Goal: Information Seeking & Learning: Find specific fact

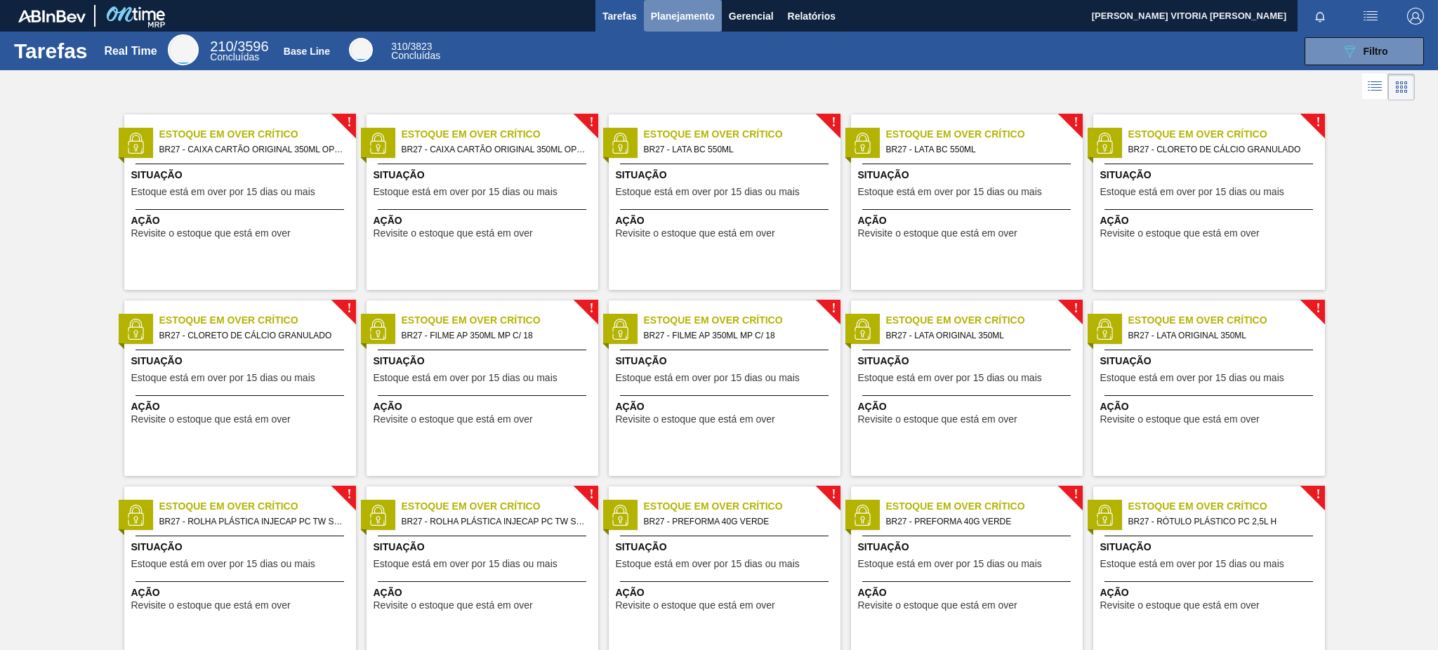
click at [692, 19] on span "Planejamento" at bounding box center [683, 16] width 64 height 17
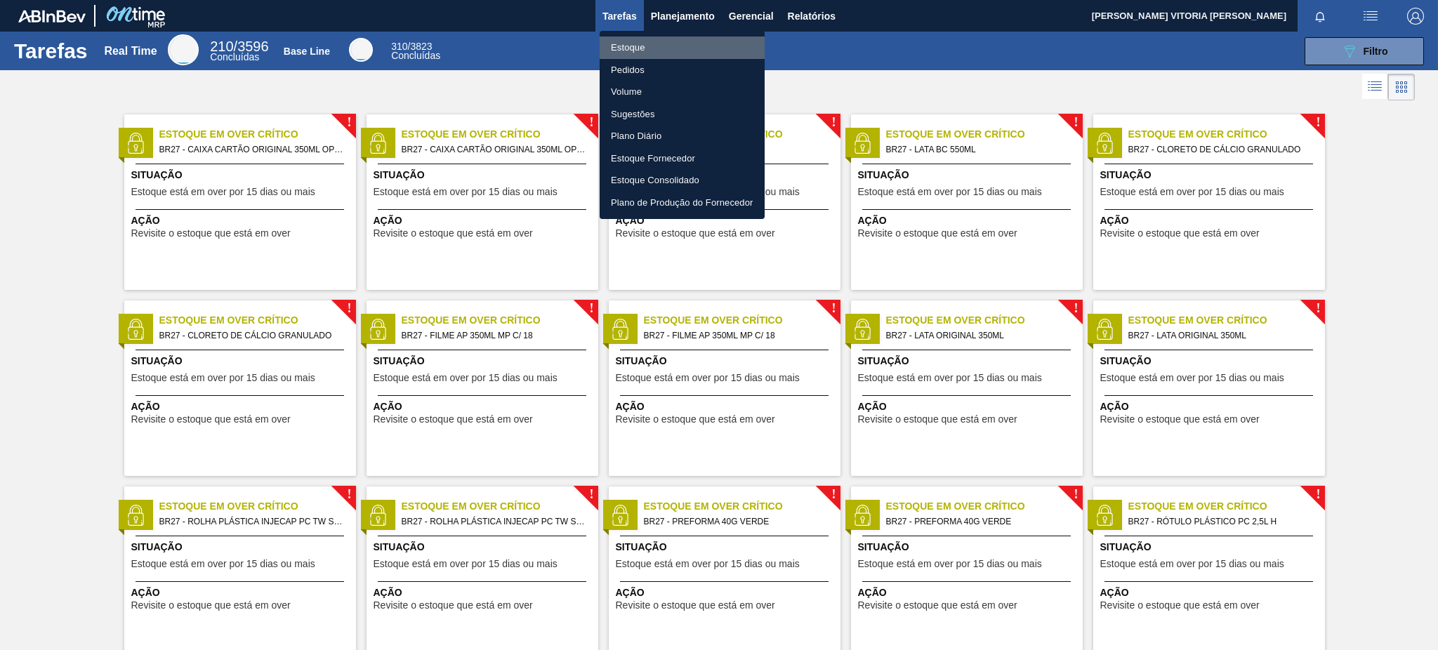
click at [663, 48] on li "Estoque" at bounding box center [682, 48] width 165 height 22
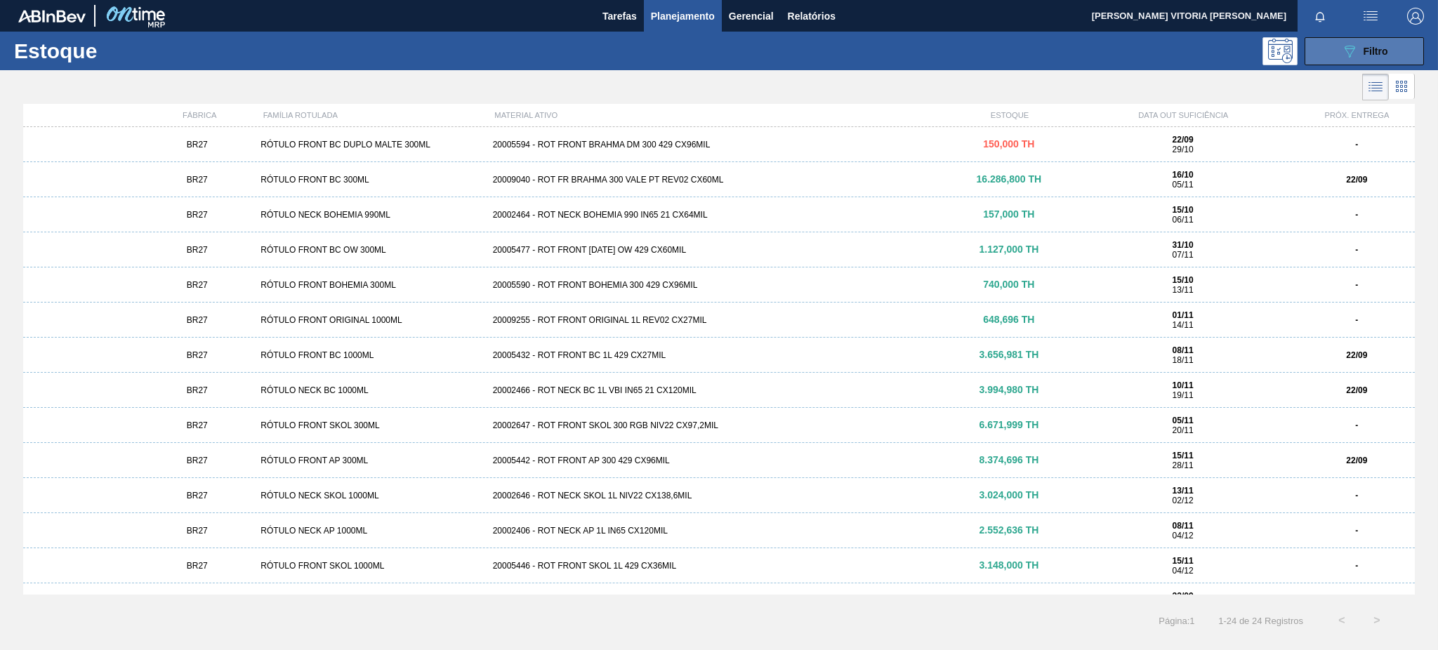
click at [1337, 49] on button "089F7B8B-B2A5-4AFE-B5C0-19BA573D28AC Filtro" at bounding box center [1363, 51] width 119 height 28
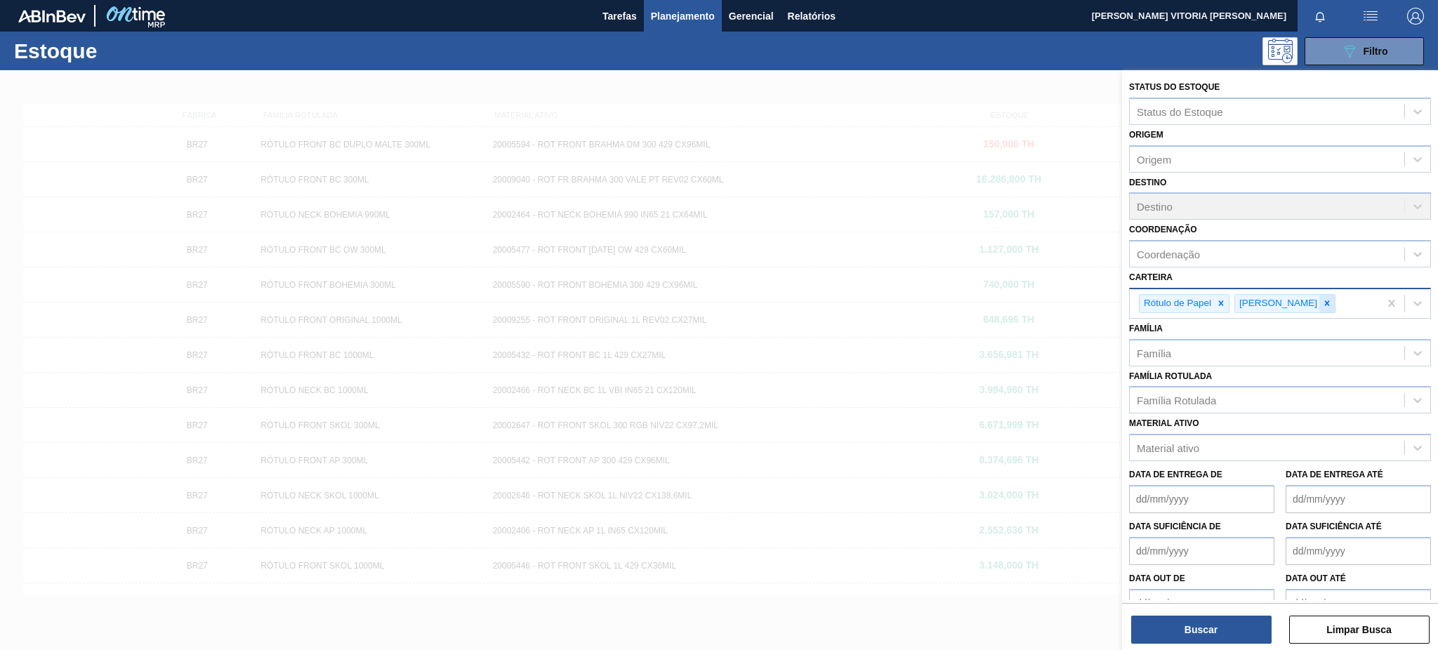
click at [1322, 298] on icon at bounding box center [1327, 303] width 10 height 10
click at [1220, 298] on icon at bounding box center [1221, 303] width 10 height 10
click at [1208, 435] on div "Material ativo" at bounding box center [1267, 445] width 275 height 20
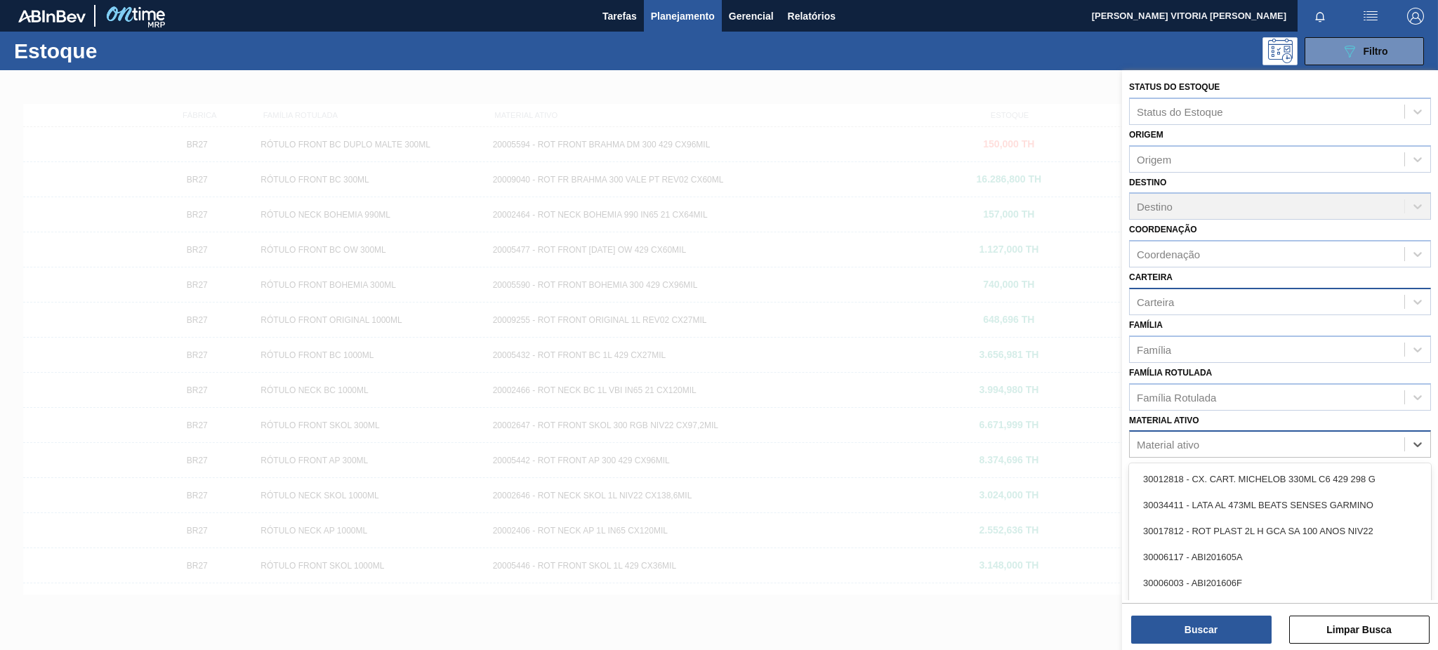
paste ativo "30030870"
type ativo "30030870"
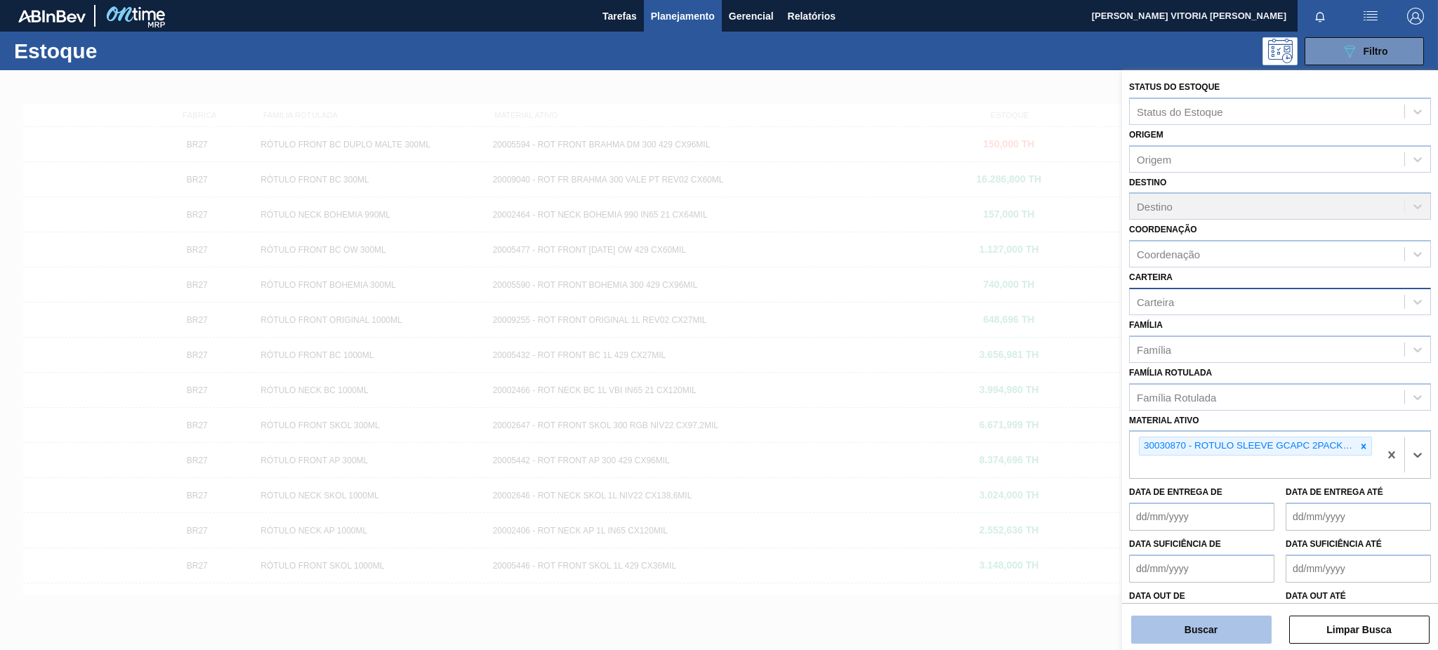
click at [1208, 628] on button "Buscar" at bounding box center [1201, 630] width 140 height 28
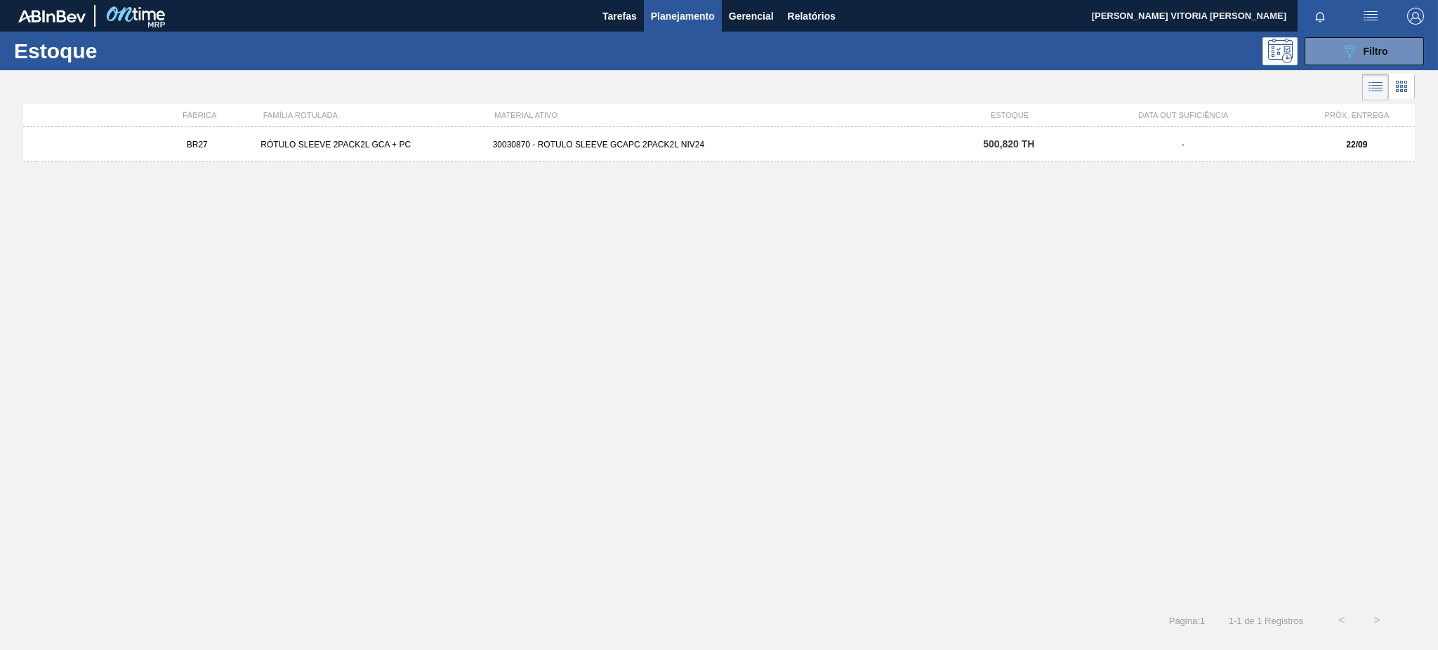
click at [663, 128] on div "BR27 RÓTULO SLEEVE 2PACK2L GCA + PC 30030870 - ROTULO SLEEVE GCAPC 2PACK2L NIV2…" at bounding box center [719, 144] width 1392 height 35
click at [1361, 29] on button "button" at bounding box center [1370, 16] width 45 height 32
click at [1363, 41] on li "Upload de Volumes" at bounding box center [1365, 49] width 121 height 25
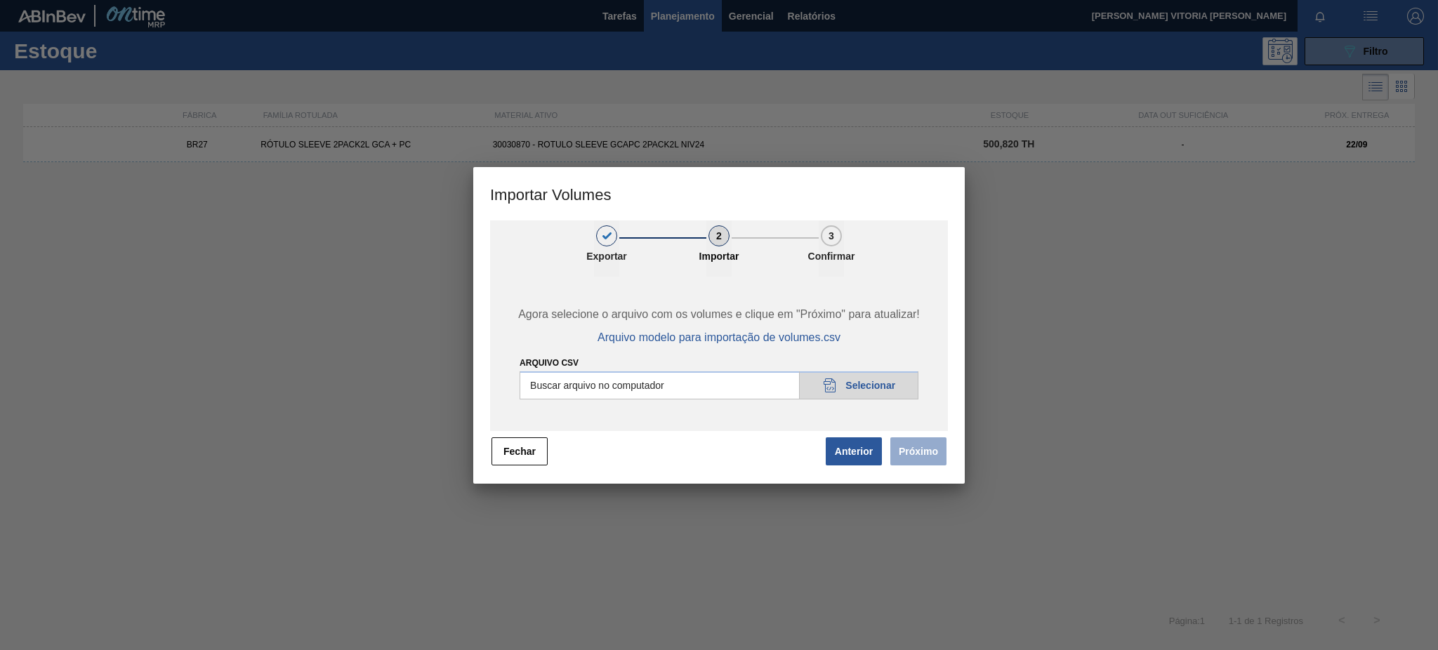
click at [967, 226] on div at bounding box center [719, 325] width 1438 height 650
click at [504, 446] on button "Fechar" at bounding box center [519, 451] width 56 height 28
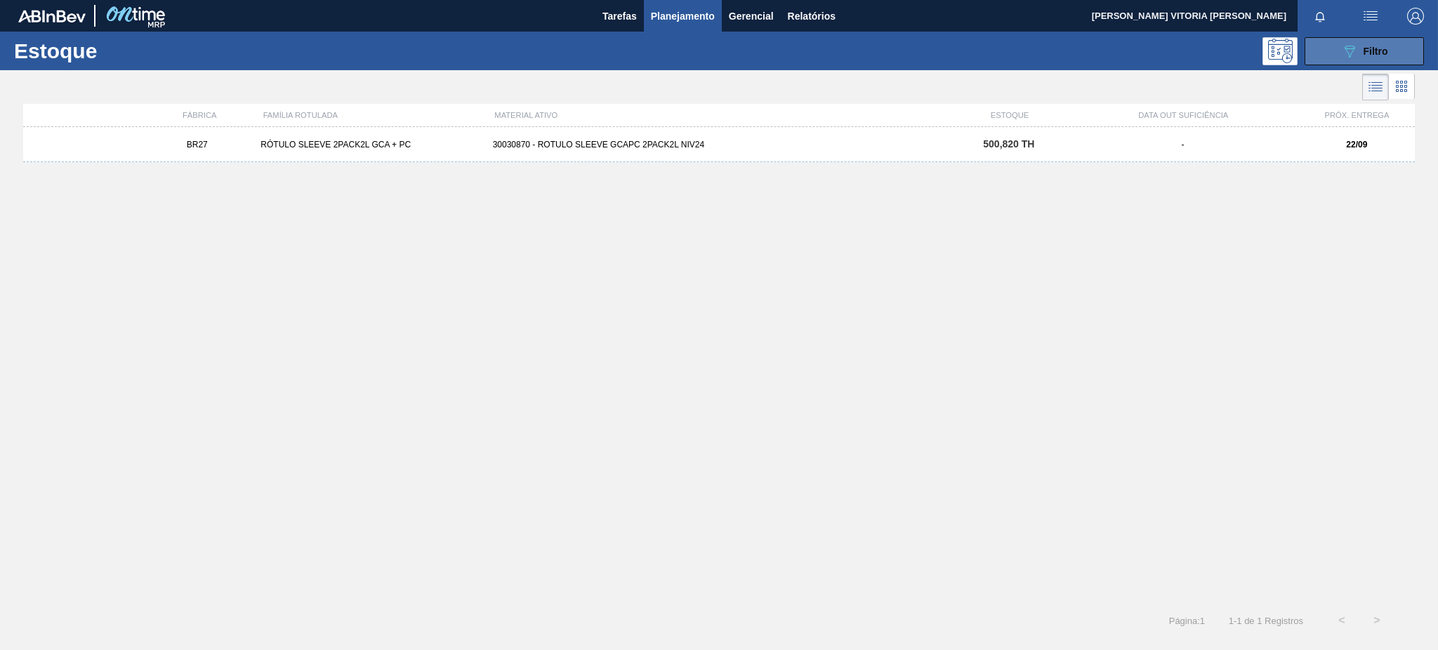
click at [1311, 63] on button "089F7B8B-B2A5-4AFE-B5C0-19BA573D28AC Filtro" at bounding box center [1363, 51] width 119 height 28
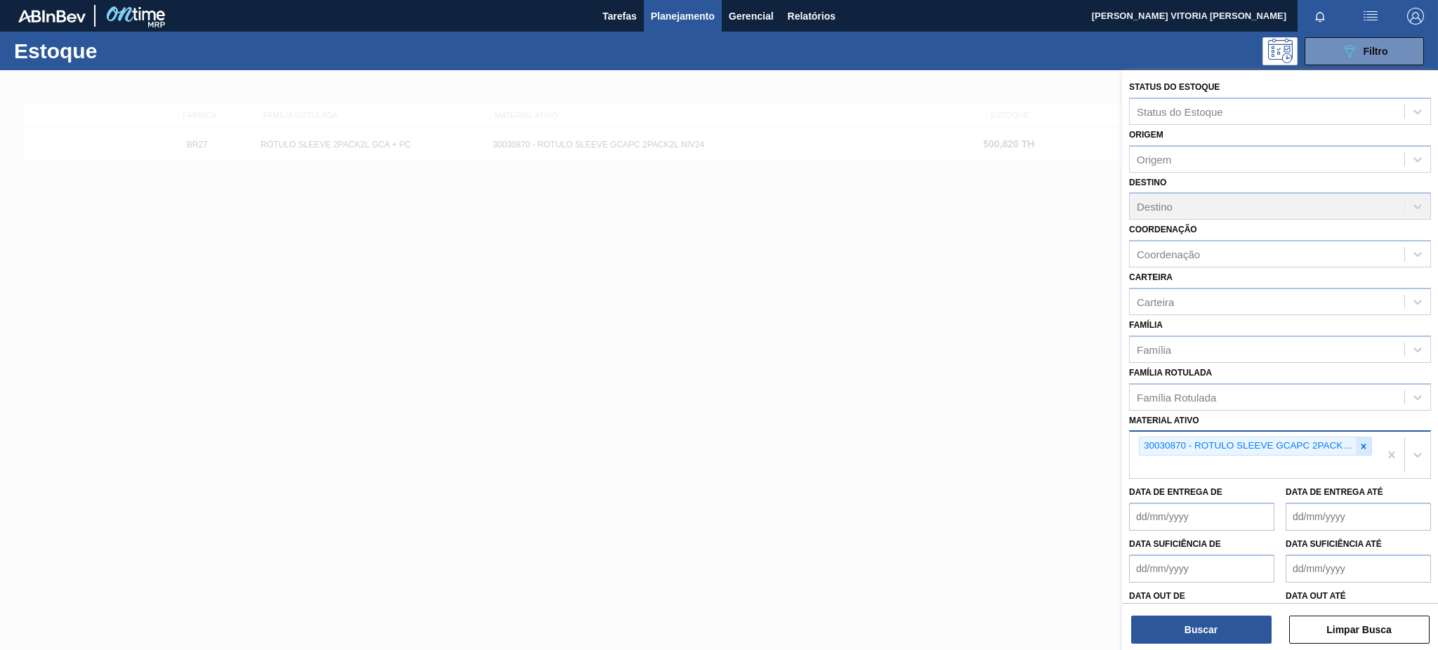
click at [1360, 442] on icon at bounding box center [1364, 447] width 10 height 10
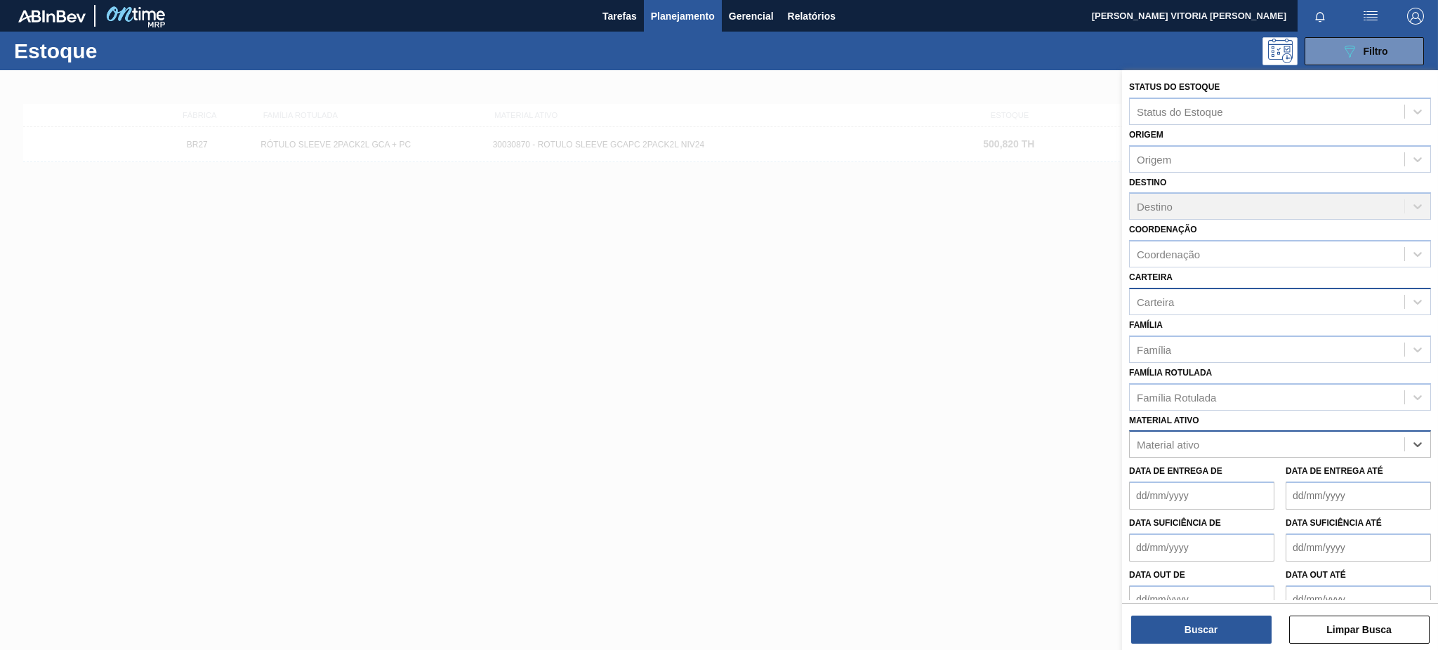
click at [1187, 300] on div "Carteira" at bounding box center [1267, 301] width 275 height 20
type input "pl"
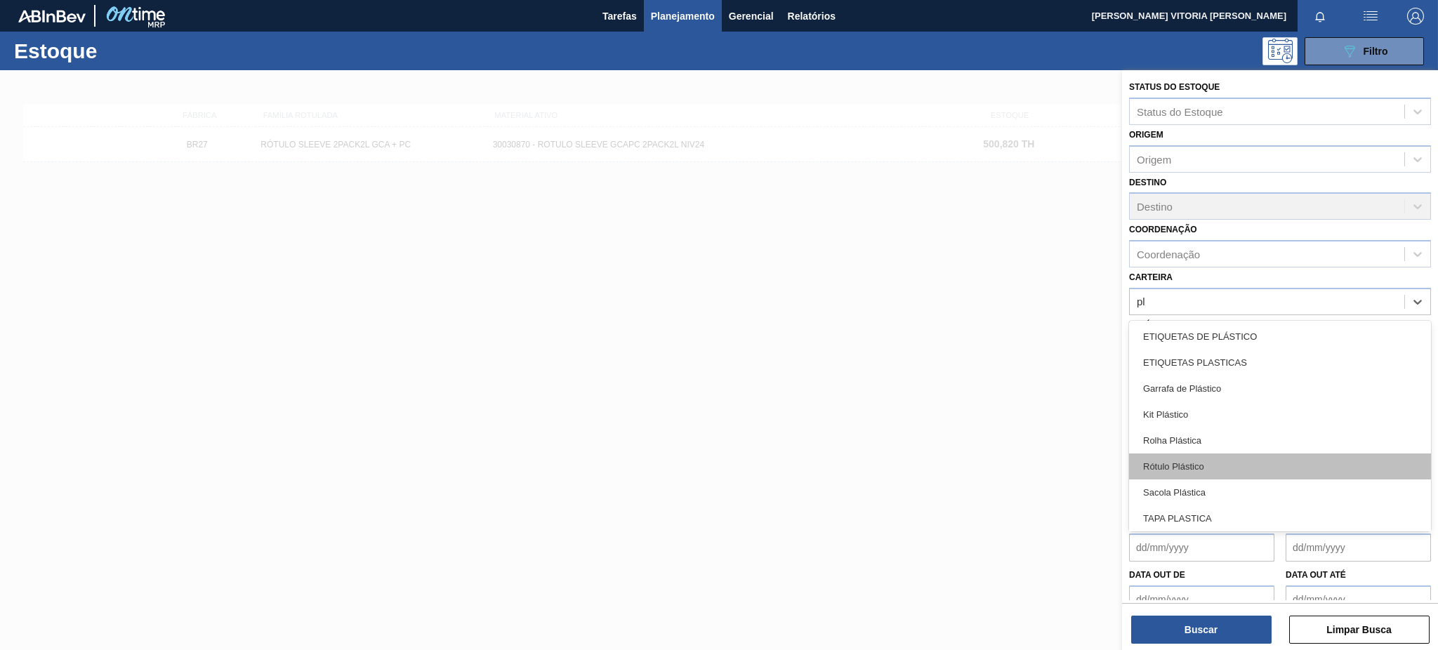
click at [1199, 459] on div "Rótulo Plástico" at bounding box center [1280, 467] width 302 height 26
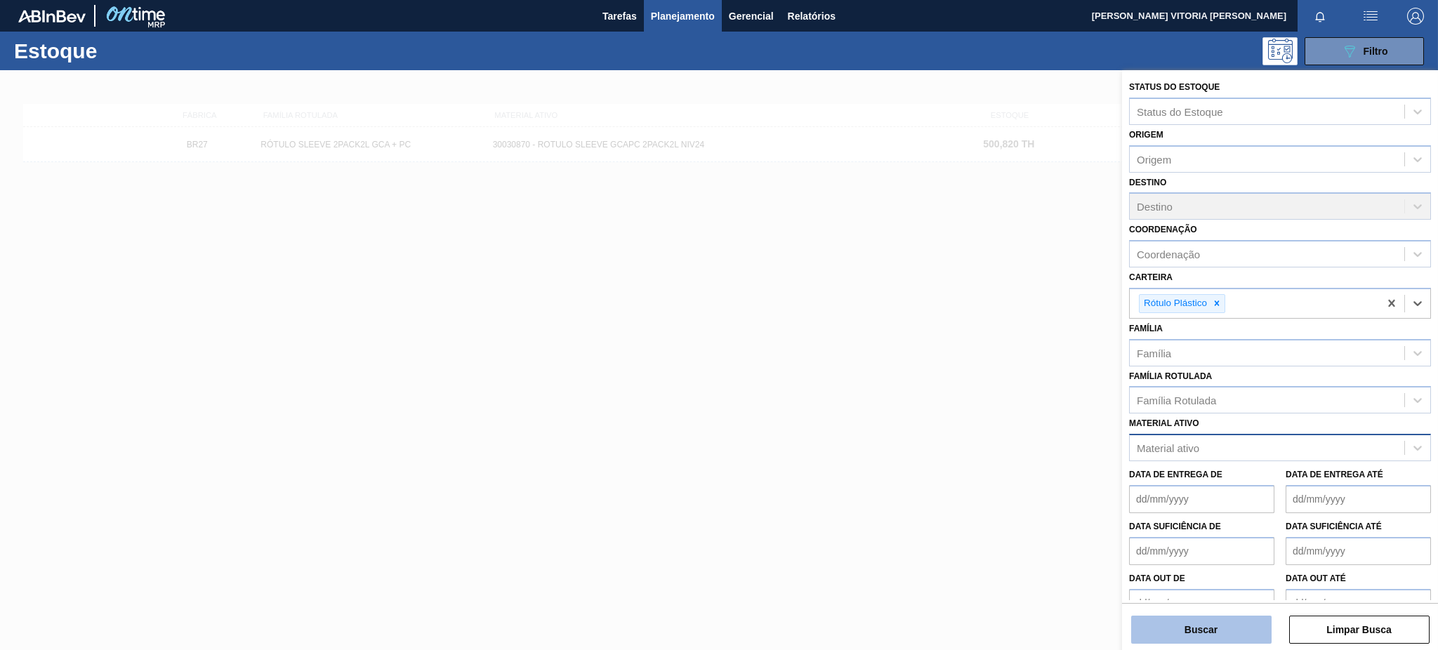
click at [1220, 644] on button "Buscar" at bounding box center [1201, 630] width 140 height 28
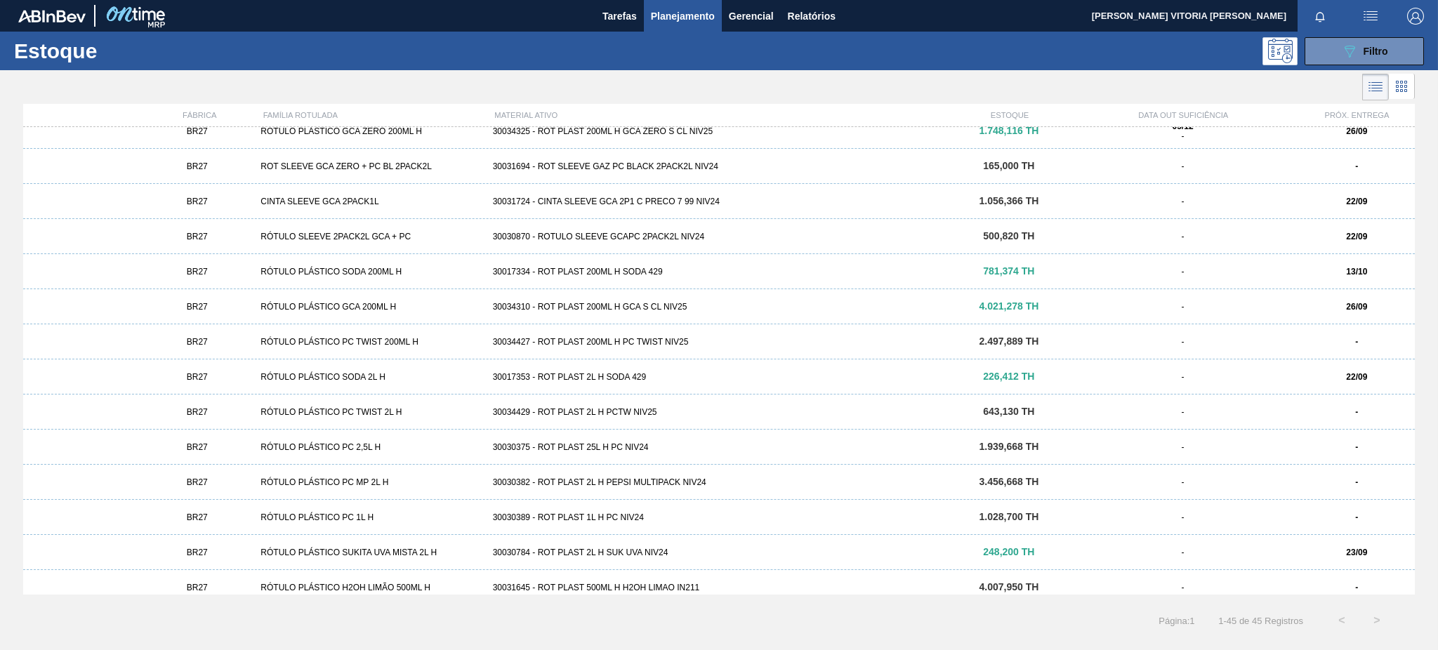
scroll to position [748, 0]
click at [708, 236] on div "30030870 - ROTULO SLEEVE GCAPC 2PACK2L NIV24" at bounding box center [719, 239] width 464 height 10
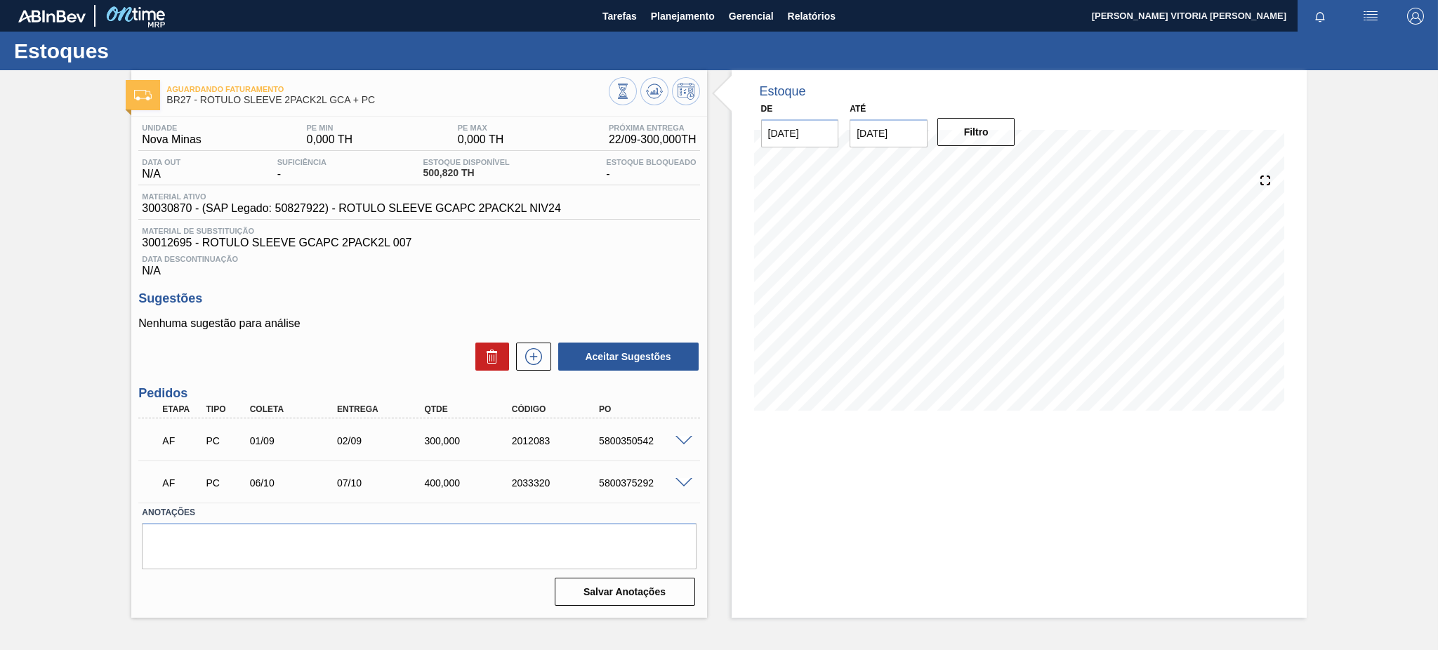
click at [681, 440] on span at bounding box center [683, 441] width 17 height 11
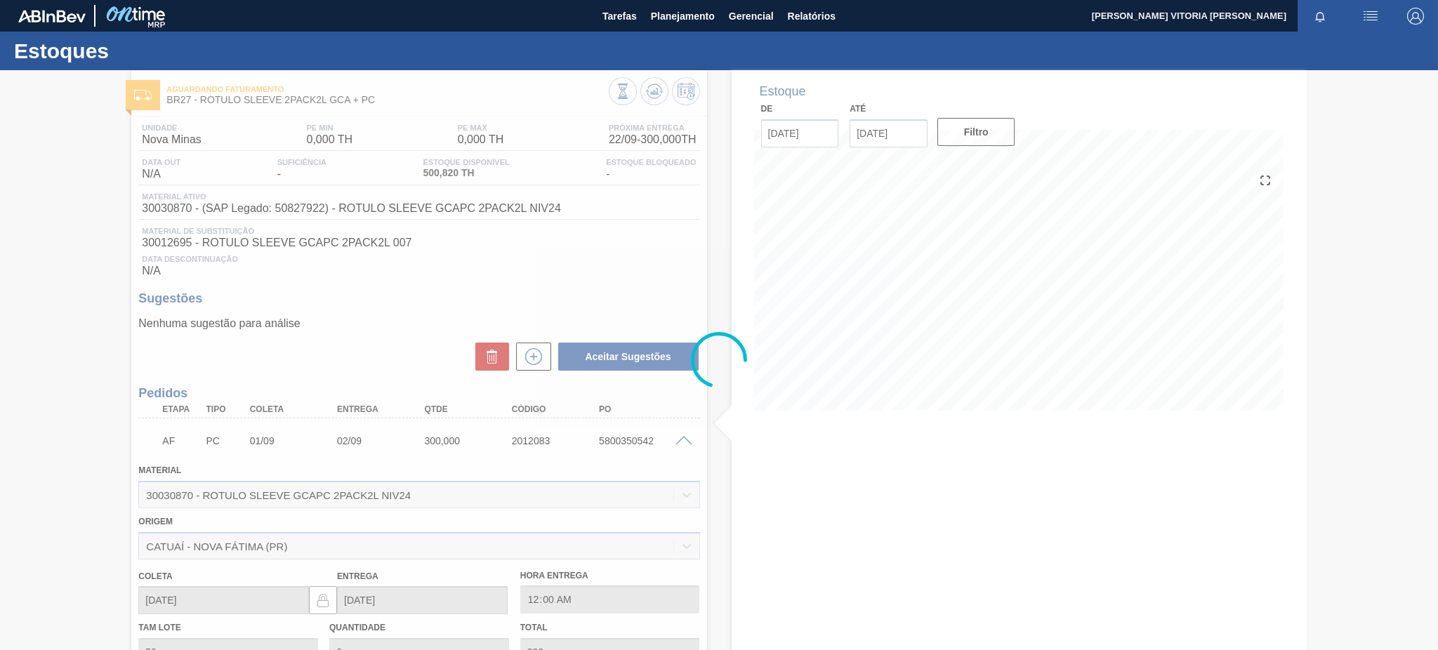
click at [679, 447] on div at bounding box center [719, 360] width 1438 height 580
